Goal: Task Accomplishment & Management: Manage account settings

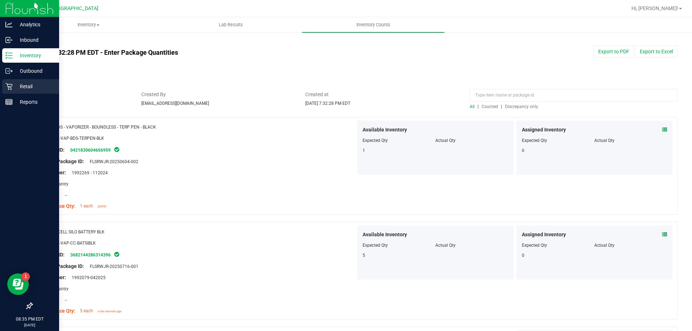
click at [22, 86] on p "Retail" at bounding box center [34, 86] width 43 height 9
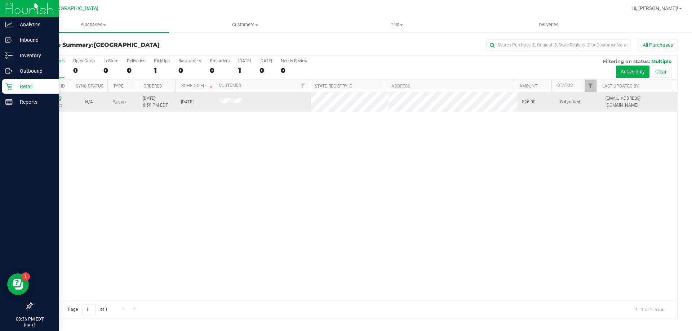
click at [54, 98] on link "11996525" at bounding box center [51, 98] width 20 height 5
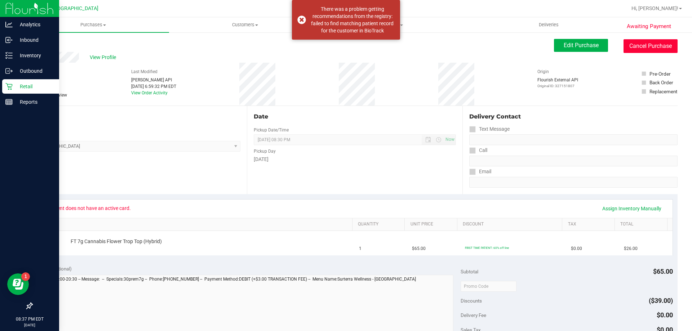
click at [660, 44] on button "Cancel Purchase" at bounding box center [650, 46] width 54 height 14
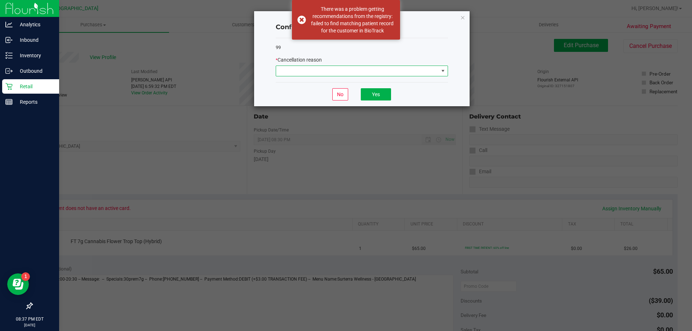
click at [428, 72] on span at bounding box center [357, 71] width 162 height 10
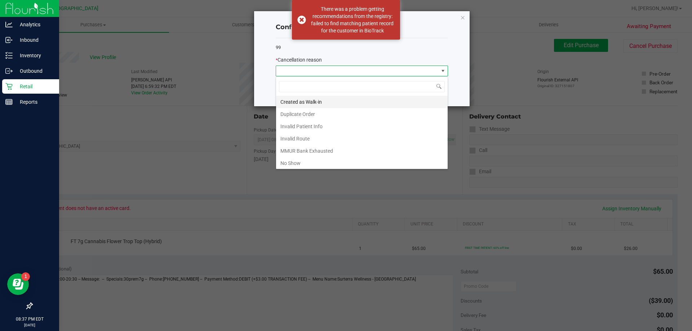
scroll to position [11, 172]
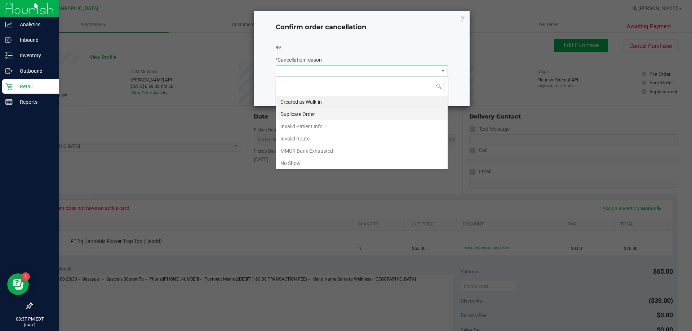
click at [314, 108] on li "Duplicate Order" at bounding box center [361, 114] width 171 height 12
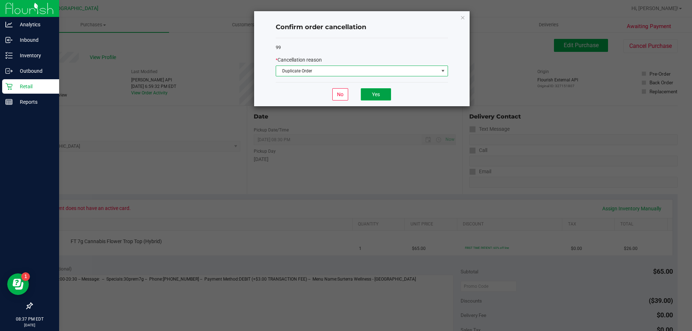
click at [383, 95] on button "Yes" at bounding box center [376, 94] width 30 height 12
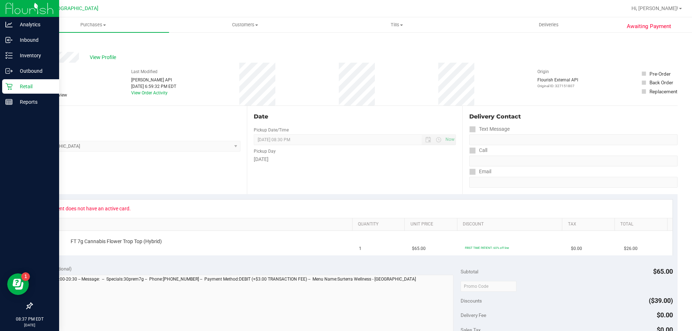
click at [20, 85] on p "Retail" at bounding box center [34, 86] width 43 height 9
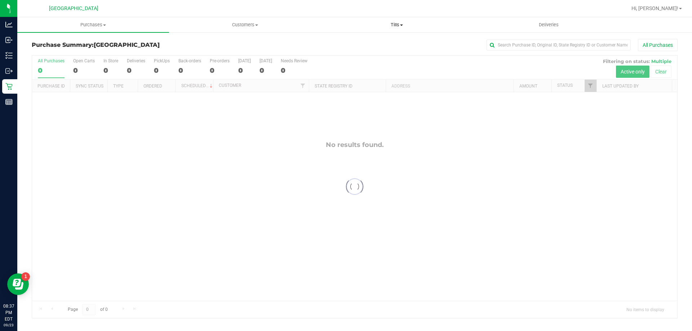
click at [402, 23] on span "Tills" at bounding box center [396, 25] width 151 height 6
click at [357, 43] on span "Manage tills" at bounding box center [345, 43] width 49 height 6
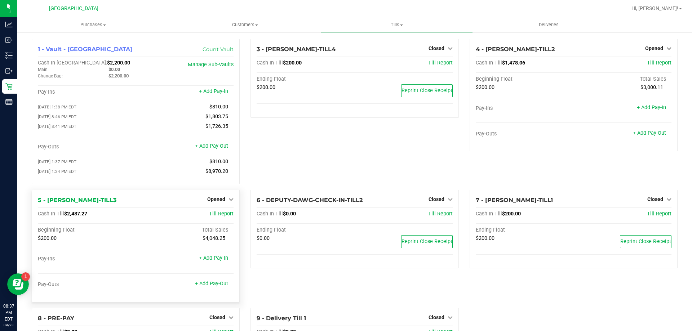
click at [213, 206] on div "5 - [PERSON_NAME]-TILL3 Opened Close Till Cash In Till $2,487.27 Till Report Be…" at bounding box center [136, 246] width 208 height 112
click at [217, 198] on div "Opened" at bounding box center [220, 199] width 26 height 9
click at [222, 197] on div "5 - [PERSON_NAME]-TILL3 Opened Close Till Cash In Till $2,487.27 Till Report Be…" at bounding box center [136, 246] width 208 height 112
click at [221, 201] on span "Opened" at bounding box center [216, 199] width 18 height 6
click at [216, 216] on link "Close Till" at bounding box center [216, 214] width 19 height 6
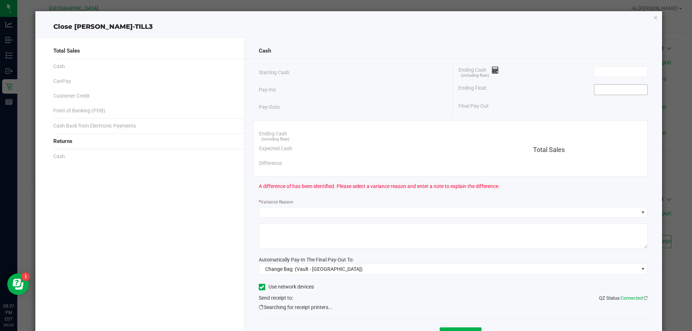
click at [620, 91] on input at bounding box center [620, 90] width 53 height 10
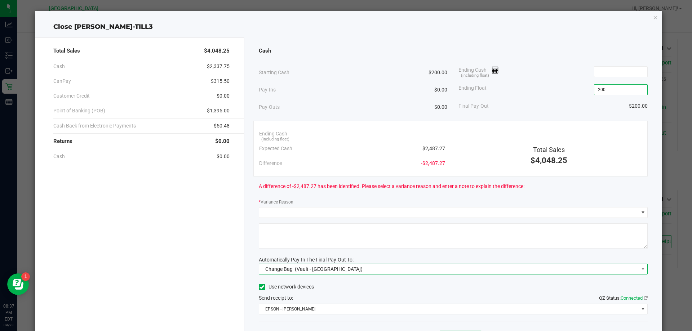
type input "$200.00"
click at [392, 265] on span "Change Bag (Vault - [GEOGRAPHIC_DATA])" at bounding box center [448, 269] width 379 height 10
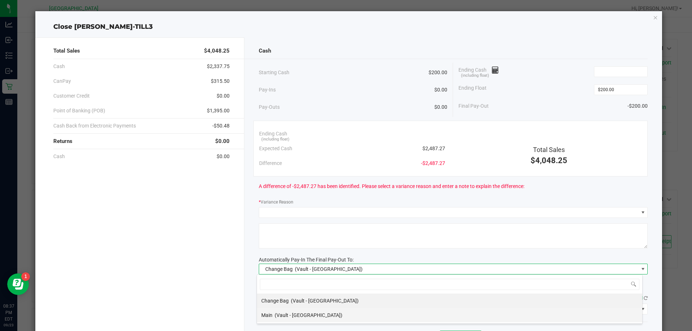
click at [260, 309] on li "Main (Vault - [GEOGRAPHIC_DATA])" at bounding box center [449, 315] width 385 height 14
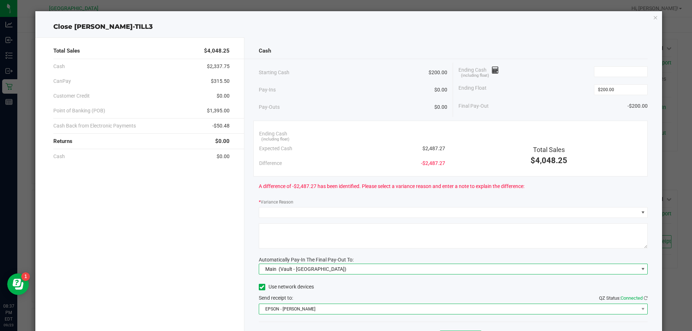
click at [271, 310] on span "EPSON - [PERSON_NAME]" at bounding box center [448, 309] width 379 height 10
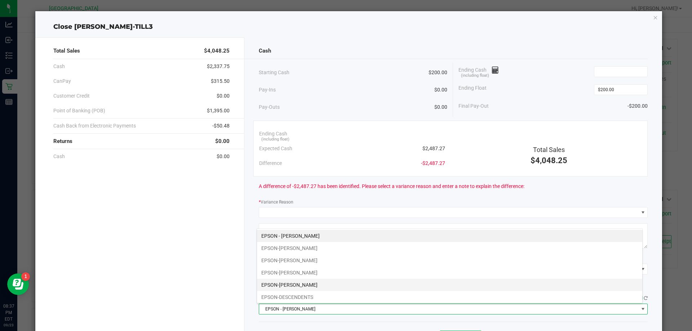
click at [283, 286] on li "EPSON-[PERSON_NAME]" at bounding box center [449, 285] width 385 height 12
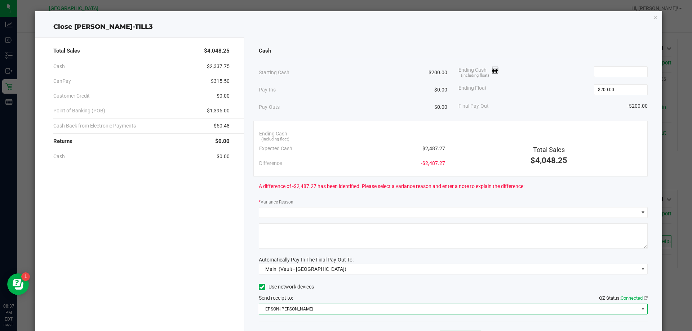
click at [449, 37] on div "Total Sales $4,048.25 Cash $2,337.75 CanPay $315.50 Customer Credit $0.00 Point…" at bounding box center [348, 197] width 627 height 330
click at [321, 61] on div "Cash Starting Cash $200.00 Pay-Ins $0.00 Pay-Outs $0.00 Ending Cash (including …" at bounding box center [453, 199] width 418 height 325
click at [602, 70] on input at bounding box center [620, 72] width 53 height 10
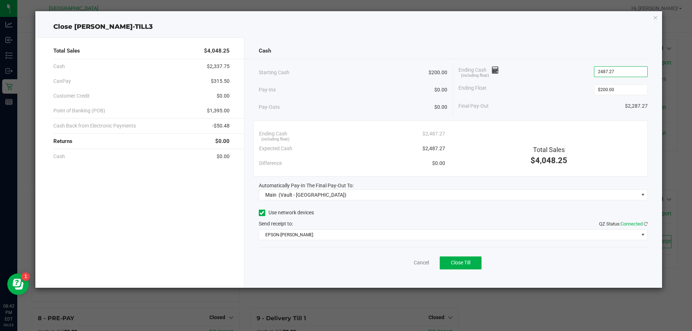
type input "$2,487.27"
click at [532, 71] on div "Ending Cash (including float) $2,487.27" at bounding box center [552, 72] width 189 height 18
click at [461, 264] on span "Close Till" at bounding box center [460, 263] width 19 height 6
click at [402, 262] on link "Dismiss" at bounding box center [405, 263] width 17 height 8
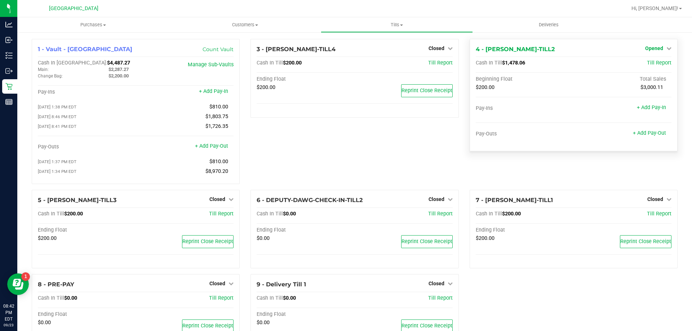
click at [656, 48] on span "Opened" at bounding box center [654, 48] width 18 height 6
click at [645, 61] on link "Close Till" at bounding box center [654, 64] width 19 height 6
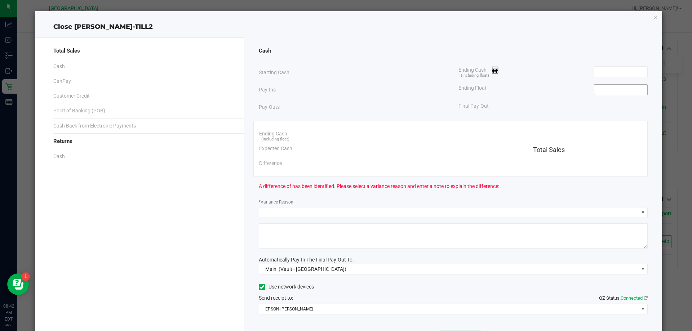
click at [617, 88] on input at bounding box center [620, 90] width 53 height 10
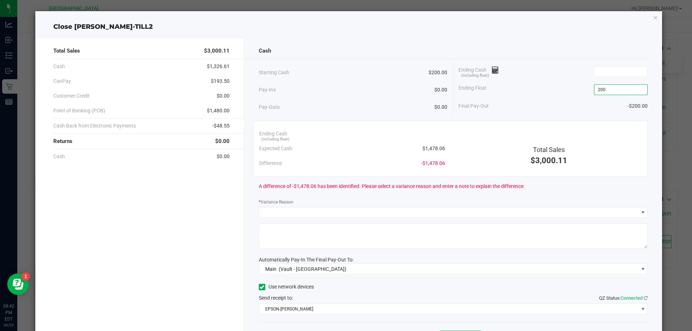
type input "$200.00"
click at [557, 84] on div "Ending Float $200.00" at bounding box center [552, 90] width 189 height 18
click at [334, 92] on div "Pay-Ins $0.00" at bounding box center [353, 89] width 189 height 15
click at [617, 71] on input at bounding box center [620, 72] width 53 height 10
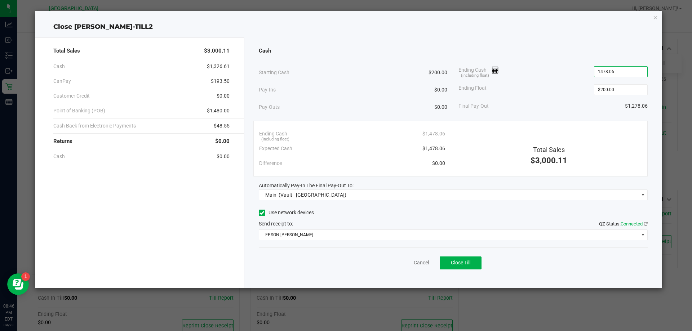
type input "$1,478.06"
click at [501, 80] on div "Ending Cash (including float) $1,478.06" at bounding box center [552, 72] width 189 height 18
click at [474, 257] on button "Close Till" at bounding box center [460, 262] width 42 height 13
click at [401, 259] on link "Dismiss" at bounding box center [405, 263] width 17 height 8
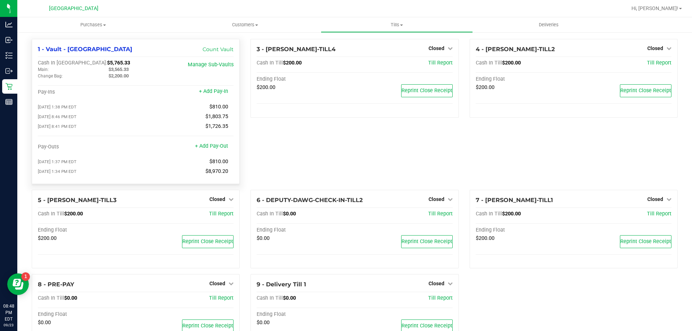
drag, startPoint x: 97, startPoint y: 62, endPoint x: 75, endPoint y: 64, distance: 22.8
click at [75, 64] on div "Cash In Vault: $5,765.33" at bounding box center [103, 63] width 130 height 6
copy span "5,765.33"
click at [397, 24] on span "Tills" at bounding box center [396, 25] width 151 height 6
click at [362, 50] on span "Reconcile e-payments" at bounding box center [357, 52] width 72 height 6
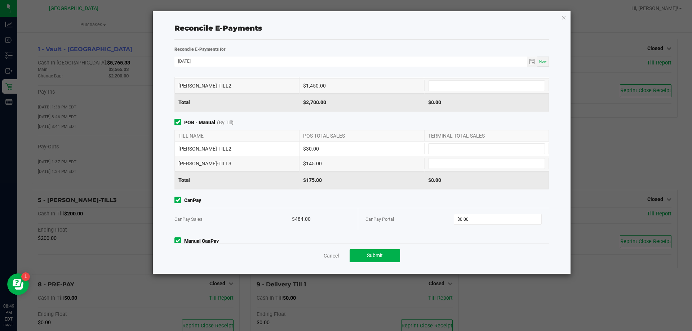
scroll to position [71, 0]
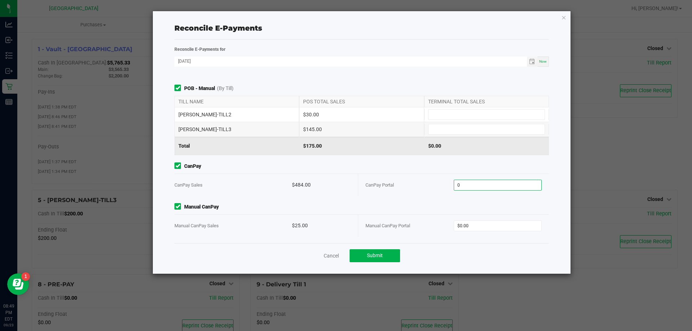
click at [474, 185] on input "0" at bounding box center [498, 185] width 88 height 10
type input "$484.00"
type input "$25.00"
click at [405, 212] on div "Manual CanPay Manual CanPay Sales $25.00 Manual CanPay Portal $25.00" at bounding box center [361, 219] width 385 height 33
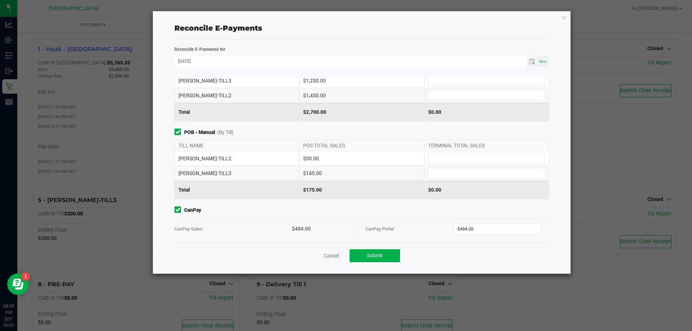
scroll to position [0, 0]
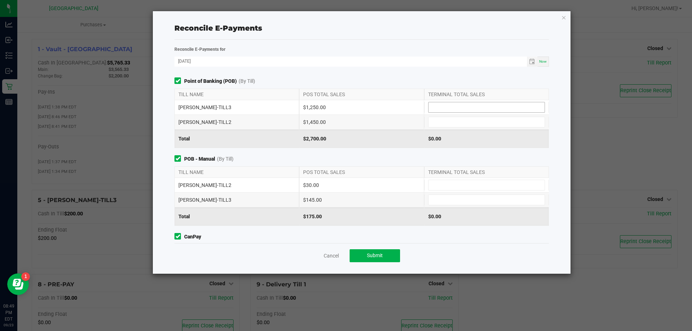
click at [457, 105] on input at bounding box center [486, 107] width 116 height 10
type input "$1,250.00"
type input "$1,450.00"
type input "$30.00"
type input "$145.00"
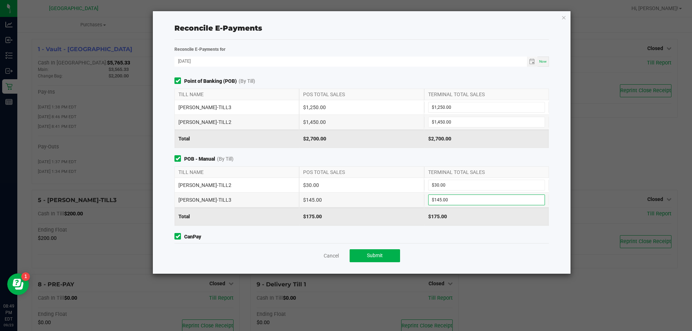
click at [502, 157] on span "POB - Manual (By Till)" at bounding box center [361, 159] width 374 height 8
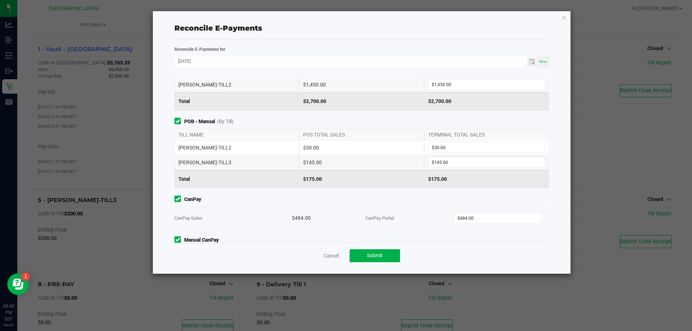
scroll to position [71, 0]
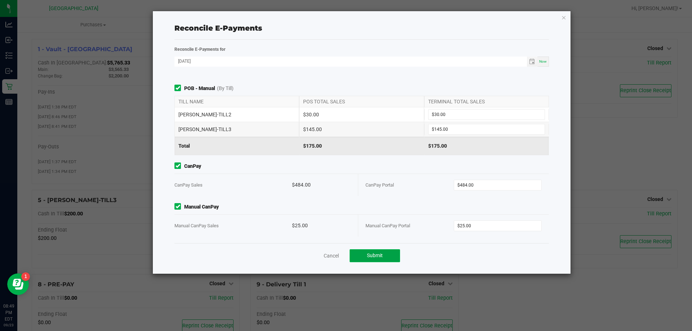
click at [375, 258] on span "Submit" at bounding box center [375, 256] width 16 height 6
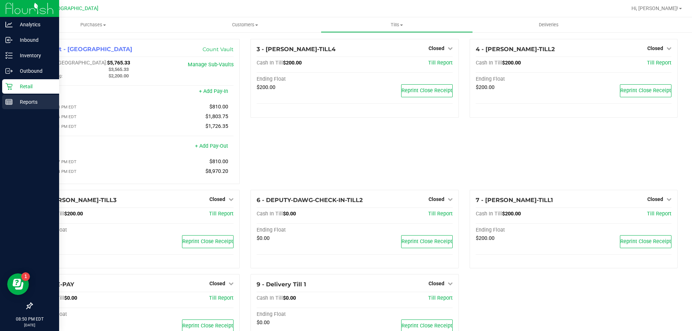
click at [13, 103] on p "Reports" at bounding box center [34, 102] width 43 height 9
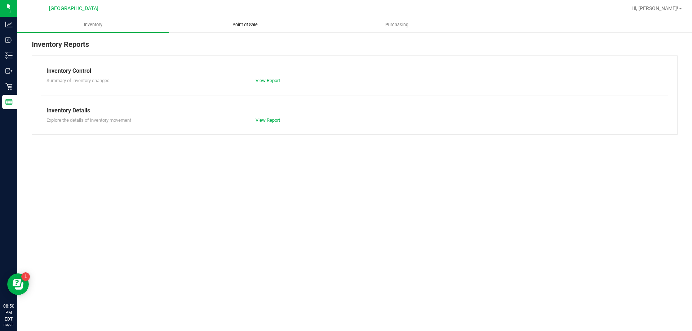
click at [248, 25] on span "Point of Sale" at bounding box center [245, 25] width 45 height 6
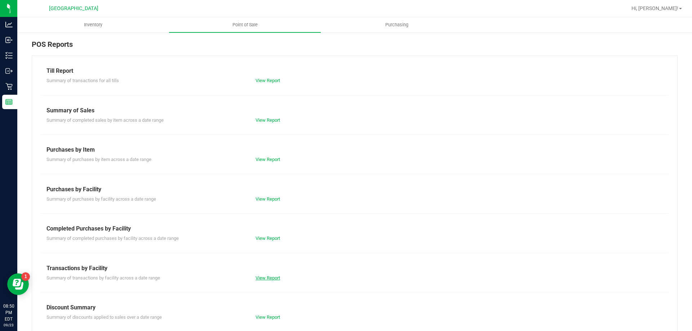
click at [260, 278] on link "View Report" at bounding box center [267, 277] width 24 height 5
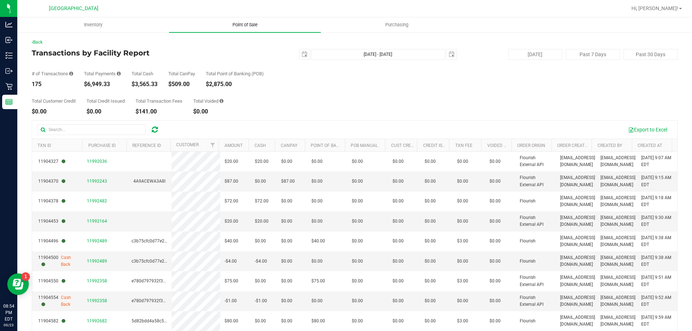
click at [256, 30] on uib-tab-heading "Point of Sale" at bounding box center [245, 24] width 152 height 15
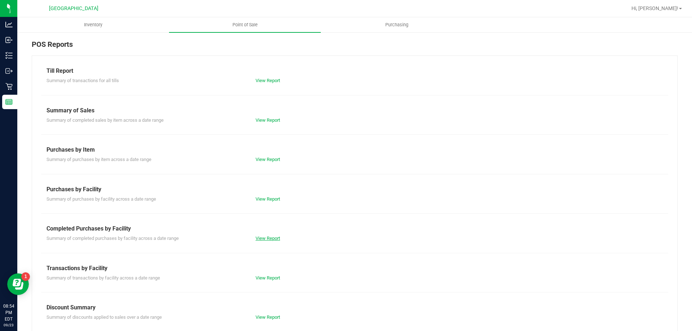
click at [271, 240] on link "View Report" at bounding box center [267, 238] width 24 height 5
